Goal: Task Accomplishment & Management: Use online tool/utility

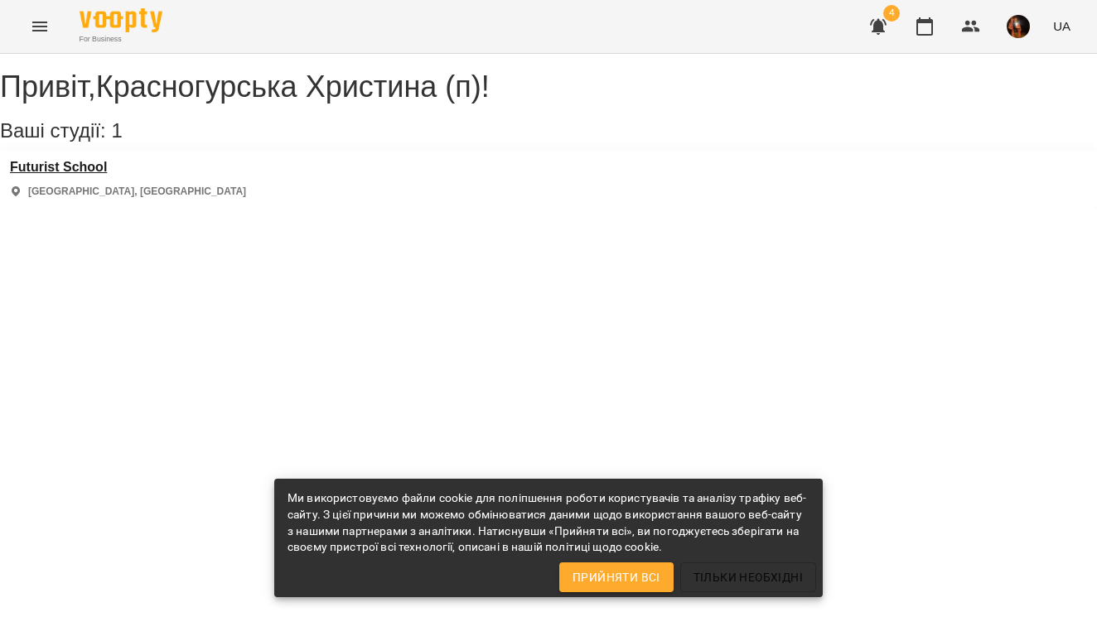
click at [66, 175] on h3 "Futurist School" at bounding box center [128, 167] width 236 height 15
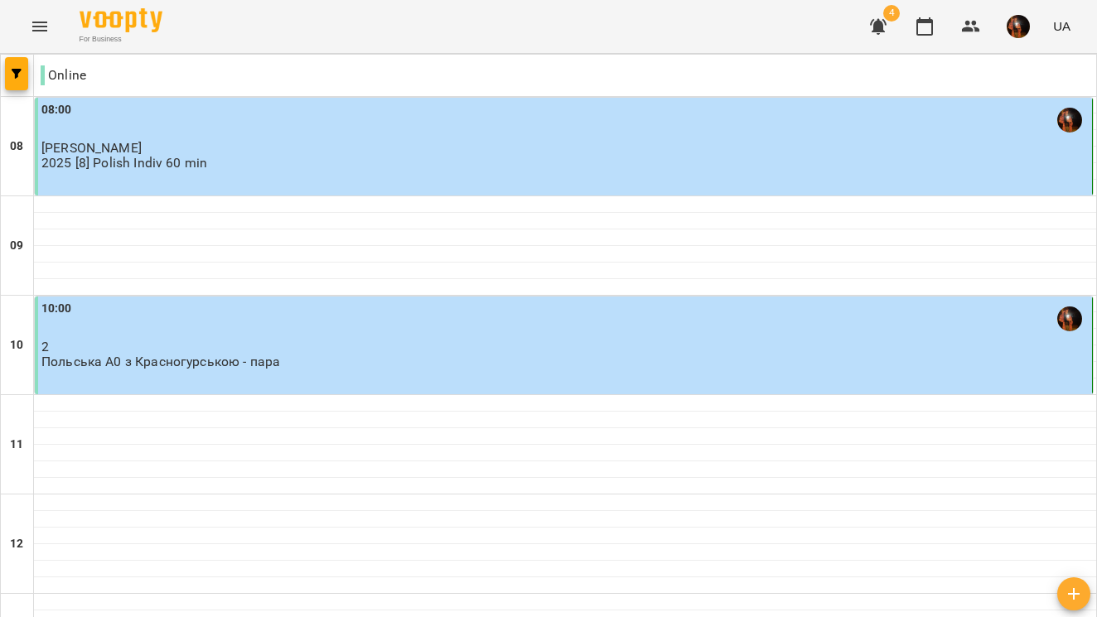
scroll to position [732, 0]
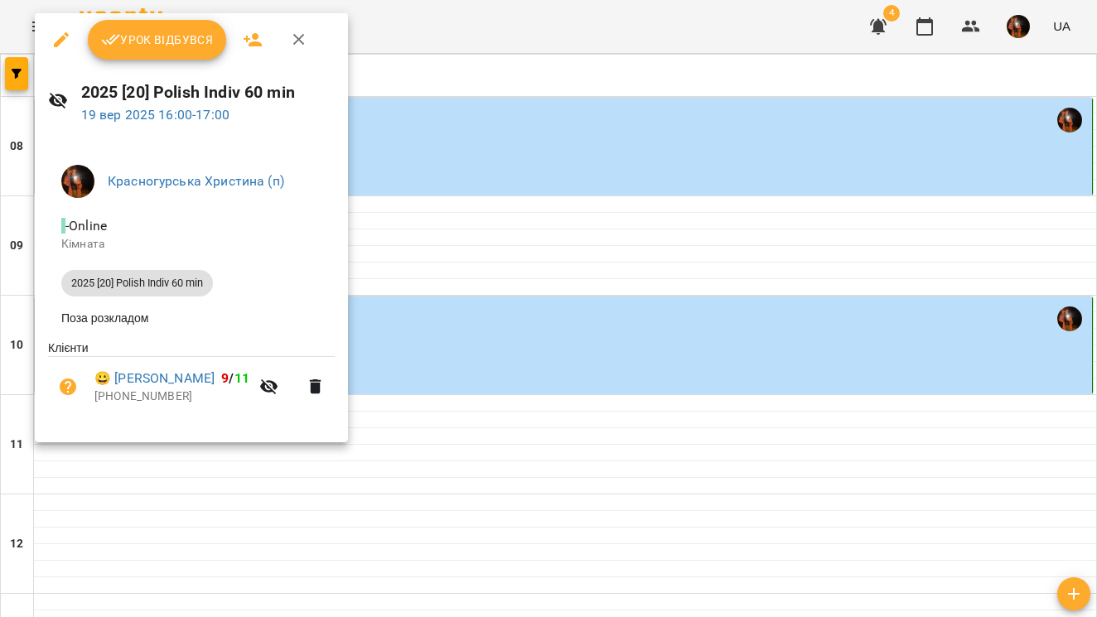
click at [152, 31] on span "Урок відбувся" at bounding box center [157, 40] width 113 height 20
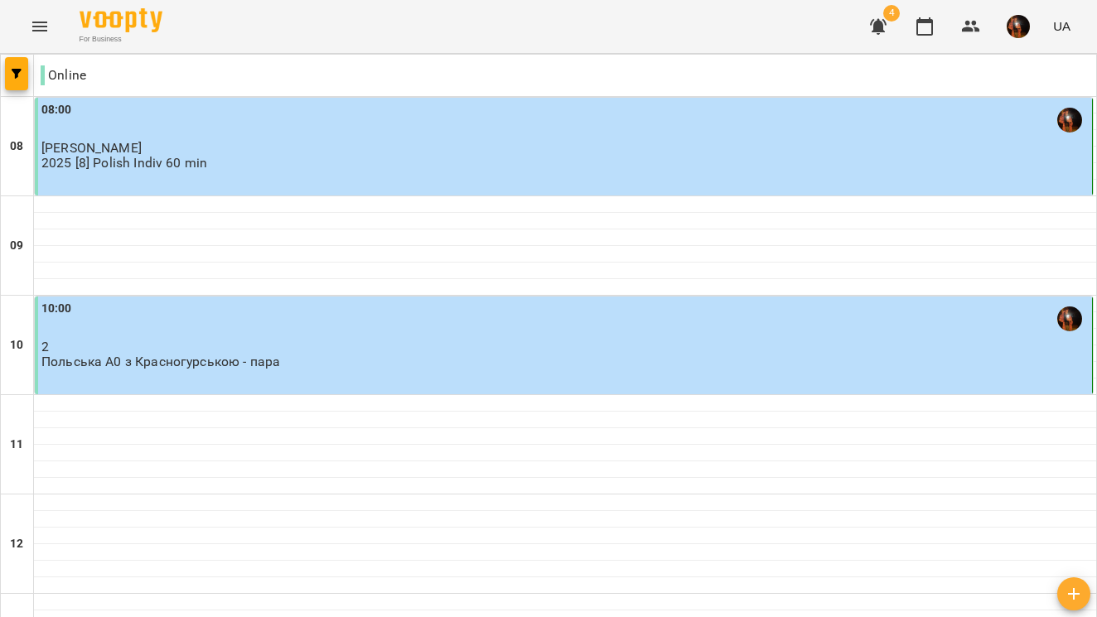
scroll to position [275, 0]
click at [1010, 22] on img "button" at bounding box center [1018, 26] width 23 height 23
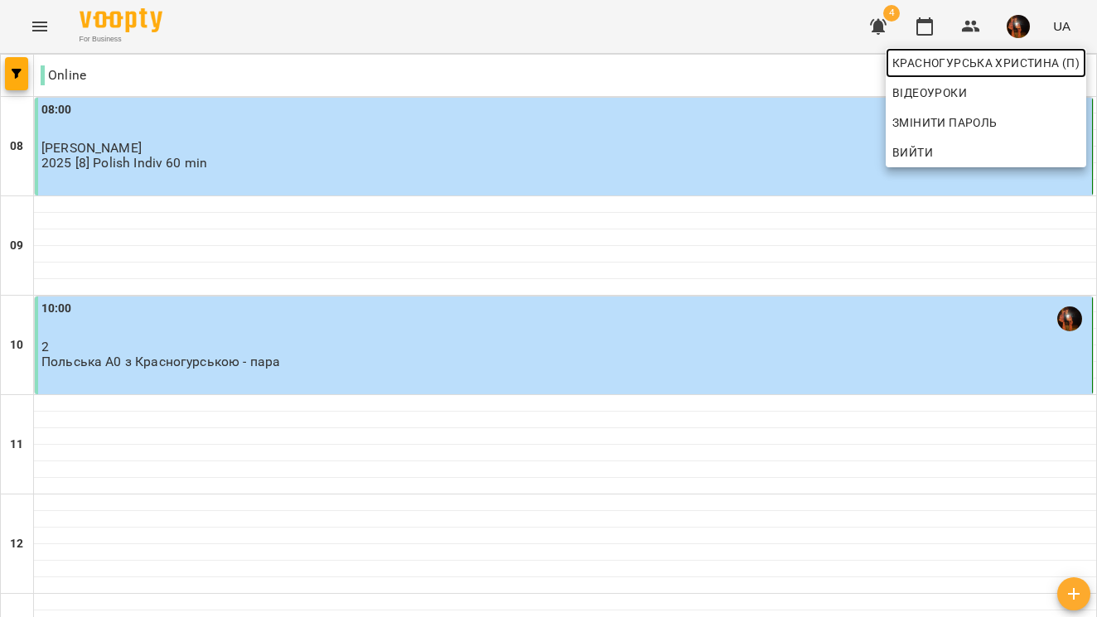
click at [963, 56] on span "Красногурська Христина (п)" at bounding box center [985, 63] width 187 height 20
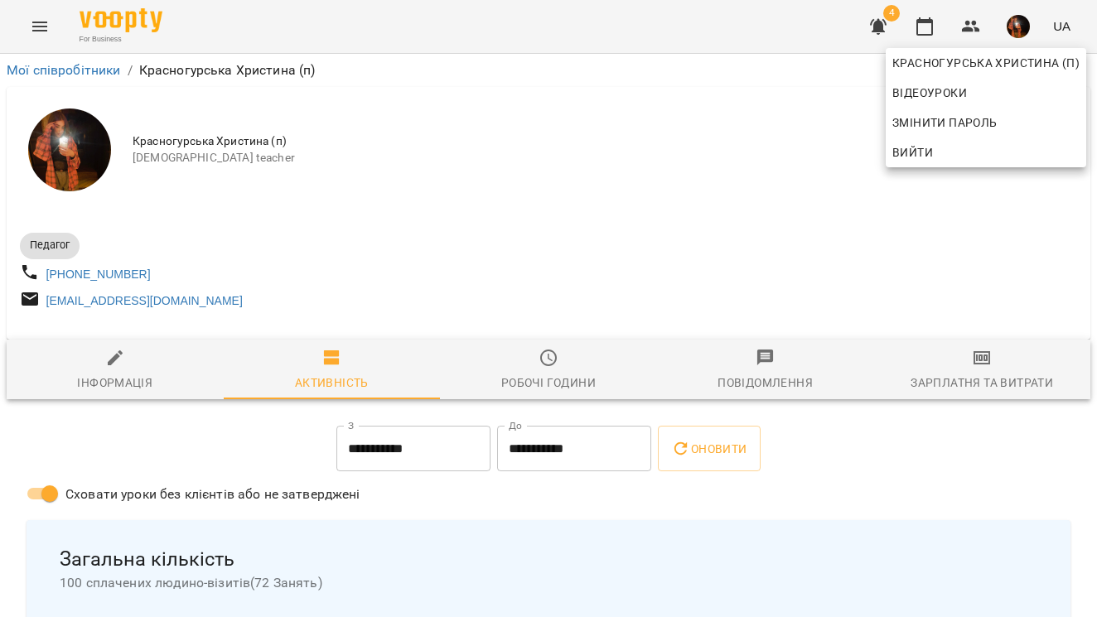
drag, startPoint x: 540, startPoint y: 169, endPoint x: 984, endPoint y: 380, distance: 491.7
click at [984, 380] on div at bounding box center [548, 308] width 1097 height 617
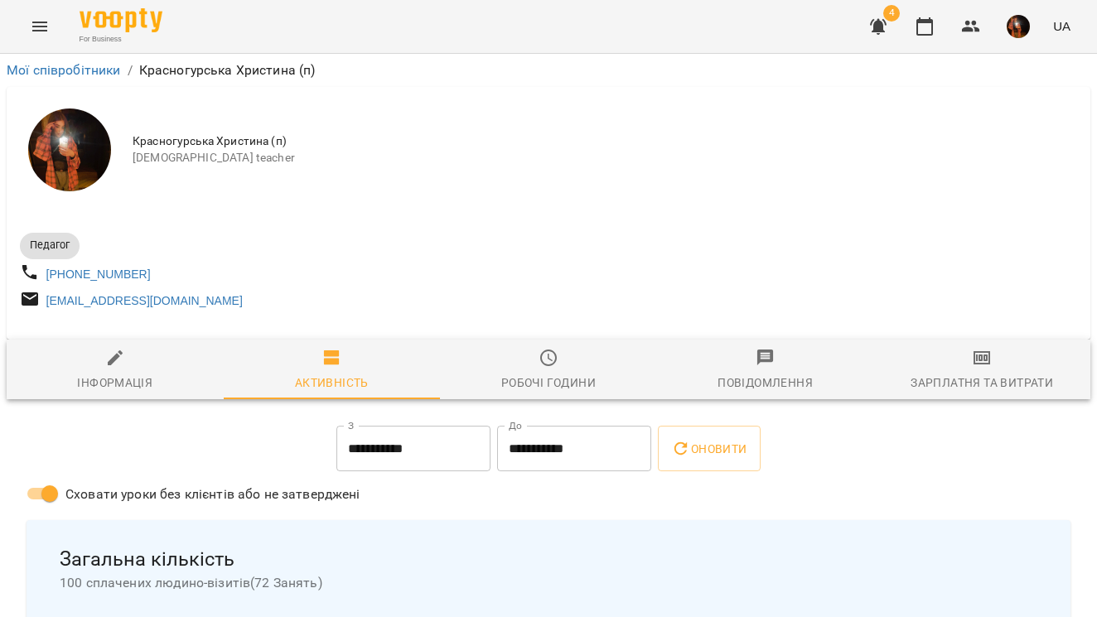
click at [961, 369] on span "Зарплатня та Витрати" at bounding box center [981, 370] width 197 height 45
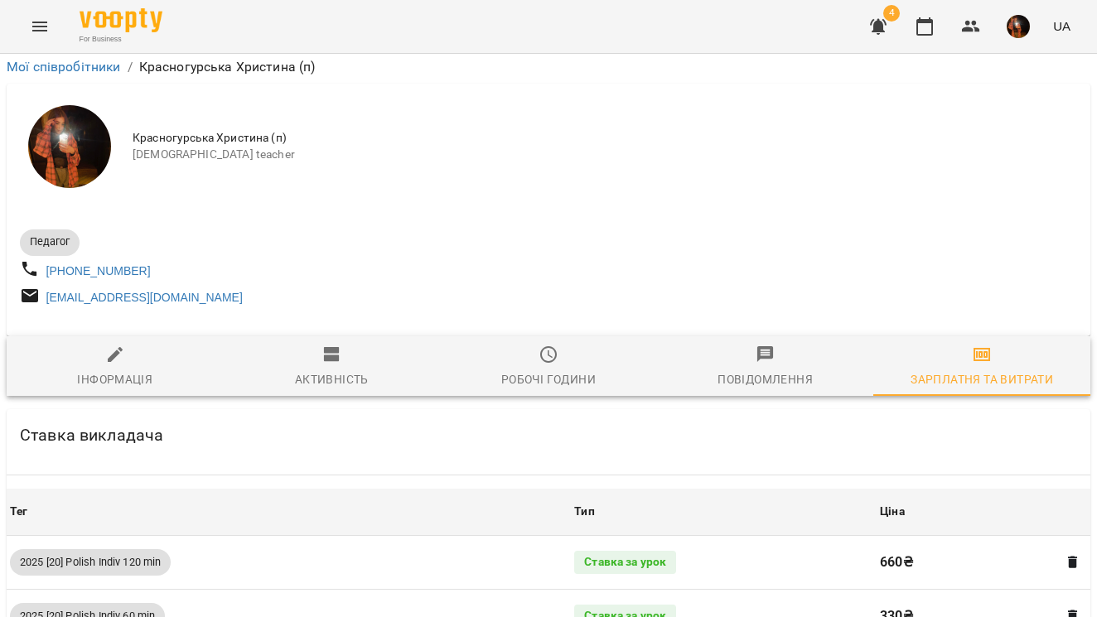
scroll to position [1750, 0]
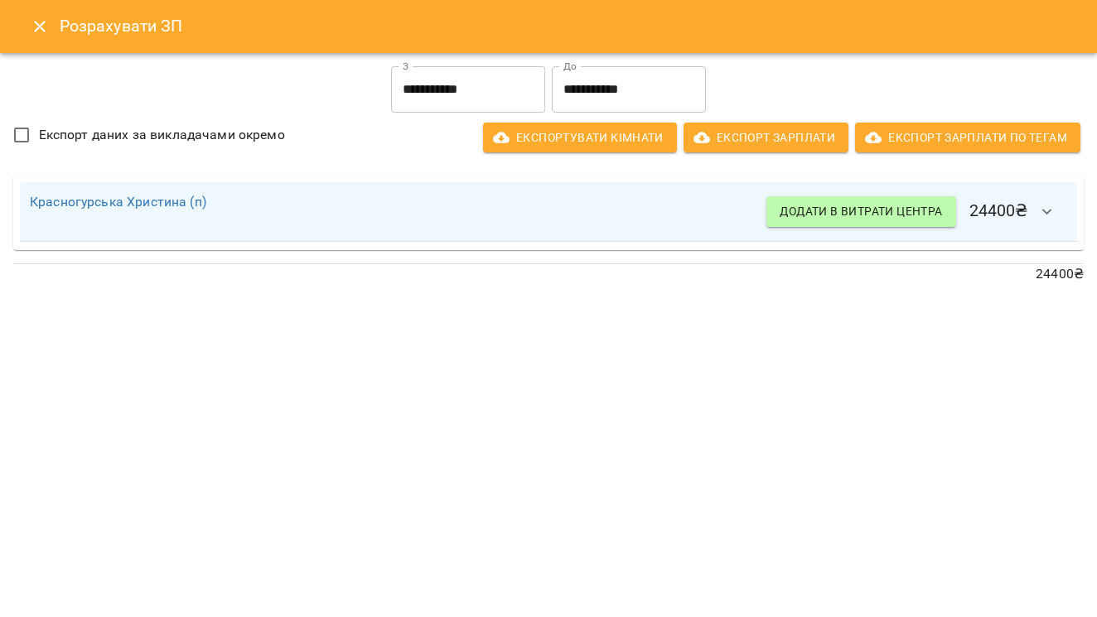
click at [29, 31] on button "Close" at bounding box center [40, 27] width 40 height 40
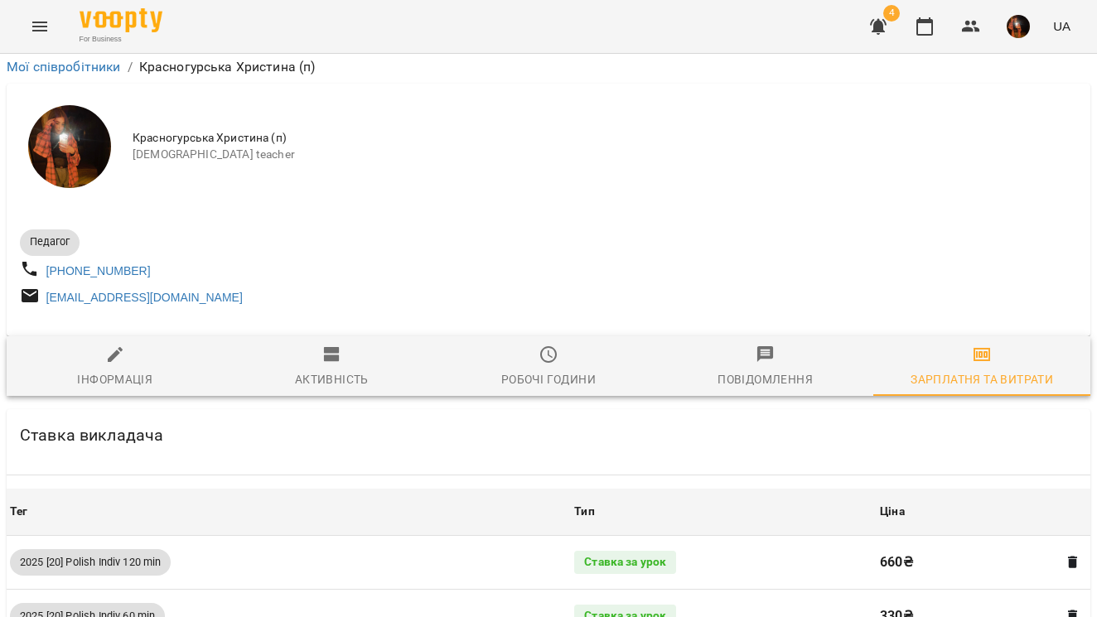
click at [29, 31] on button "Menu" at bounding box center [40, 27] width 40 height 40
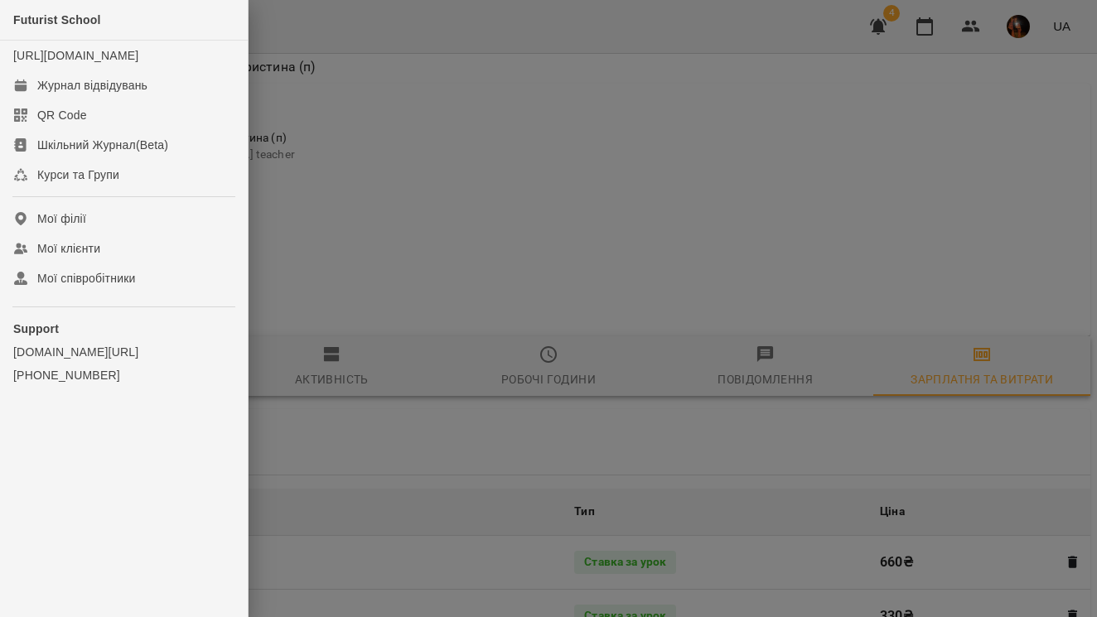
click at [328, 99] on div at bounding box center [548, 308] width 1097 height 617
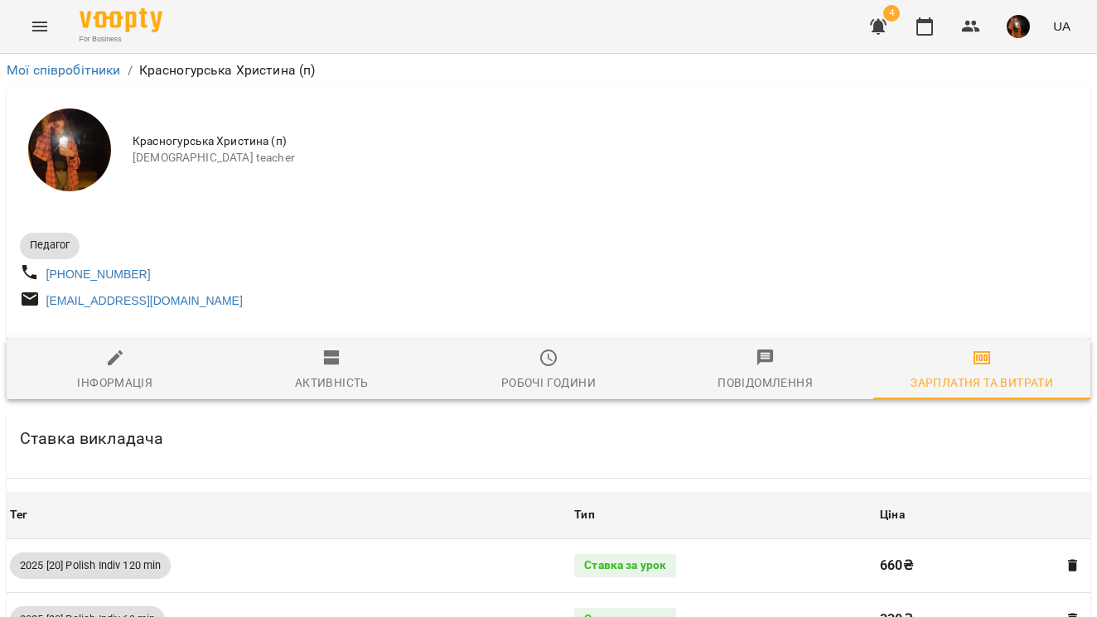
scroll to position [0, 0]
click at [1019, 37] on img "button" at bounding box center [1018, 26] width 23 height 23
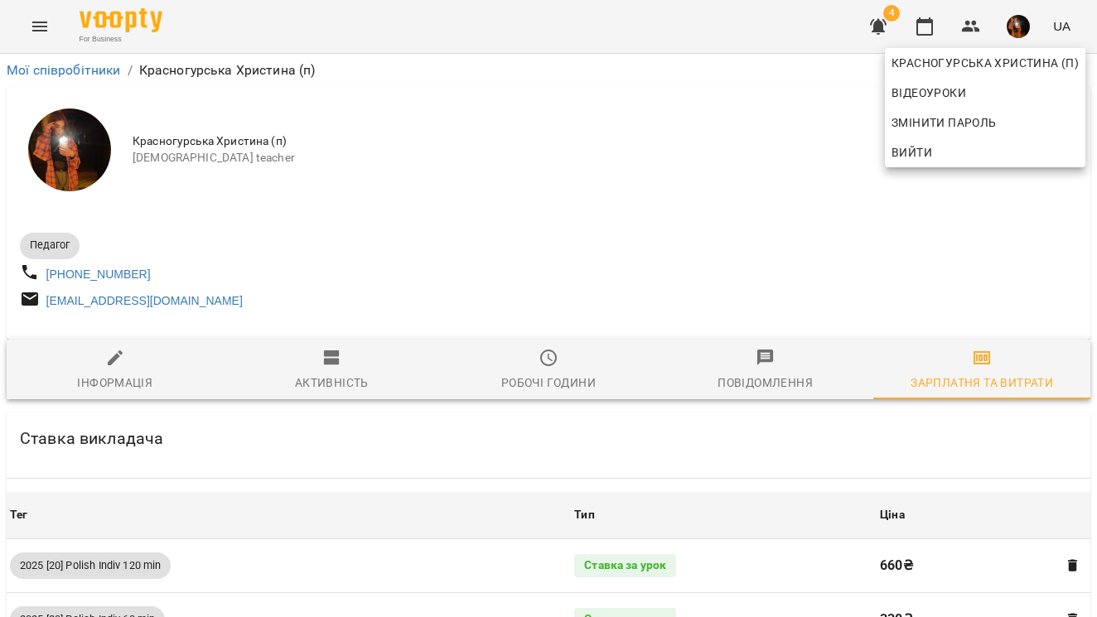
click at [637, 220] on div at bounding box center [548, 308] width 1097 height 617
